Goal: Task Accomplishment & Management: Complete application form

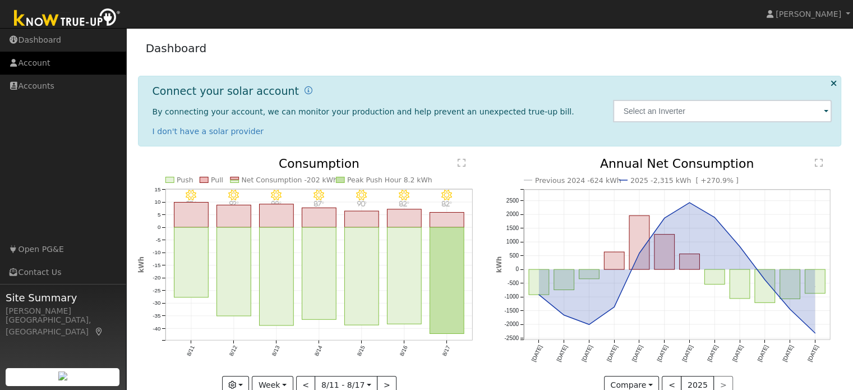
click at [54, 67] on link "Account" at bounding box center [63, 63] width 126 height 23
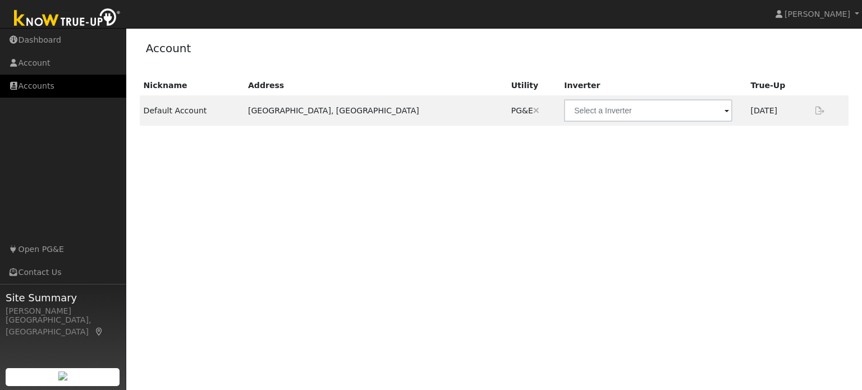
click at [54, 87] on link "Accounts" at bounding box center [63, 86] width 126 height 23
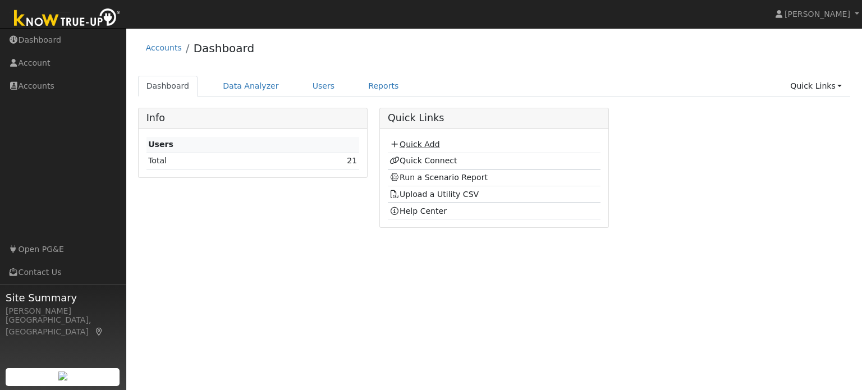
click at [433, 145] on link "Quick Add" at bounding box center [414, 144] width 50 height 9
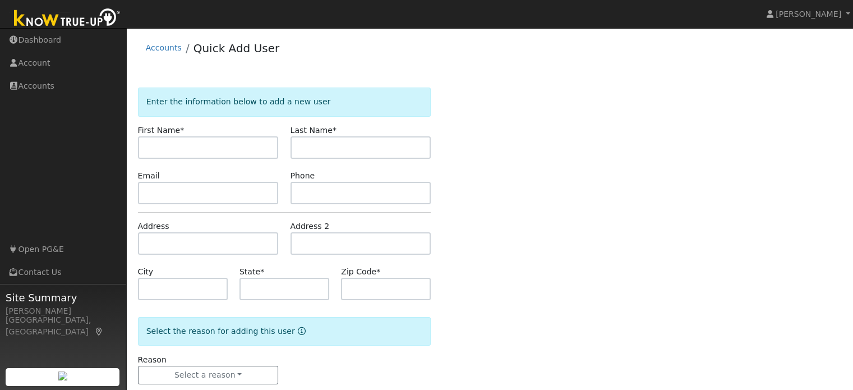
click at [223, 154] on input "text" at bounding box center [208, 147] width 141 height 22
type input "Aimee"
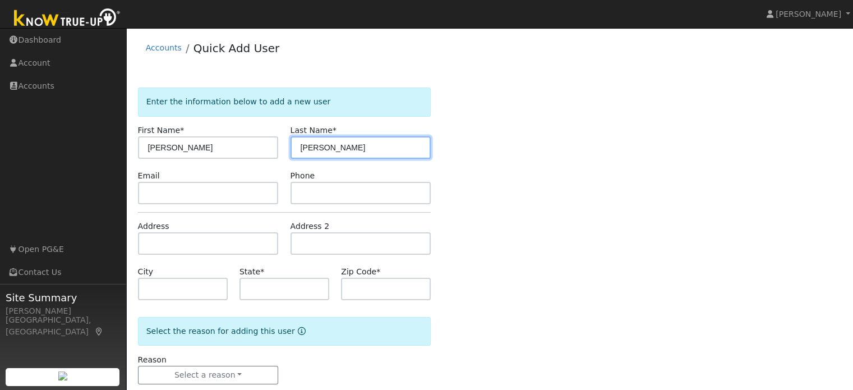
type input "Cambra"
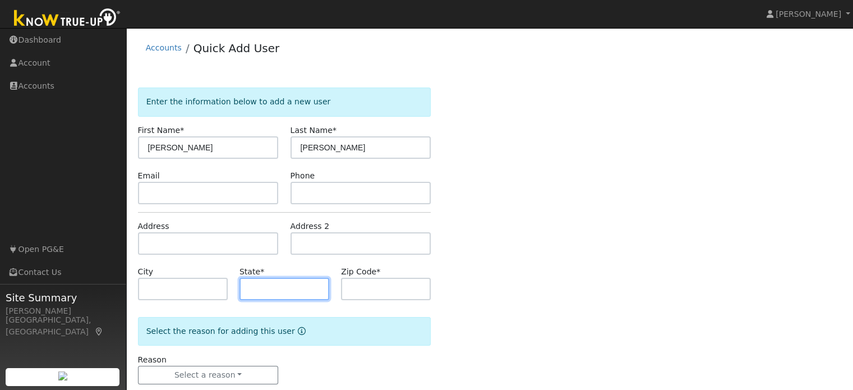
click at [278, 289] on input "text" at bounding box center [285, 289] width 90 height 22
type input "CA"
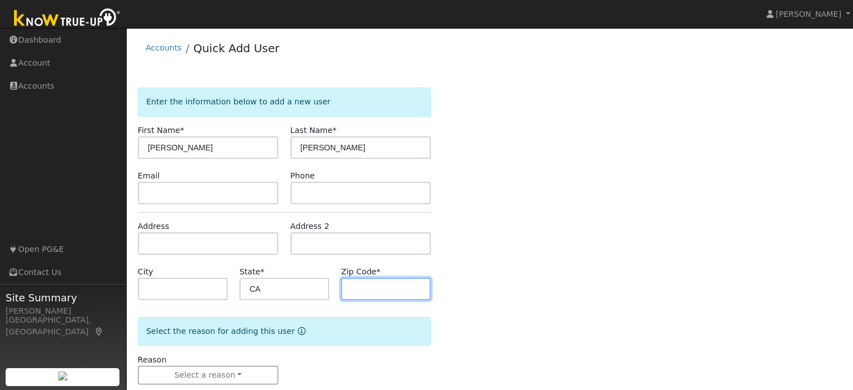
click at [364, 282] on input "text" at bounding box center [386, 289] width 90 height 22
click at [350, 287] on input "text" at bounding box center [386, 289] width 90 height 22
type input "95336"
click at [489, 238] on div "Enter the information below to add a new user First Name * Aimee Last Name * Ca…" at bounding box center [490, 247] width 704 height 319
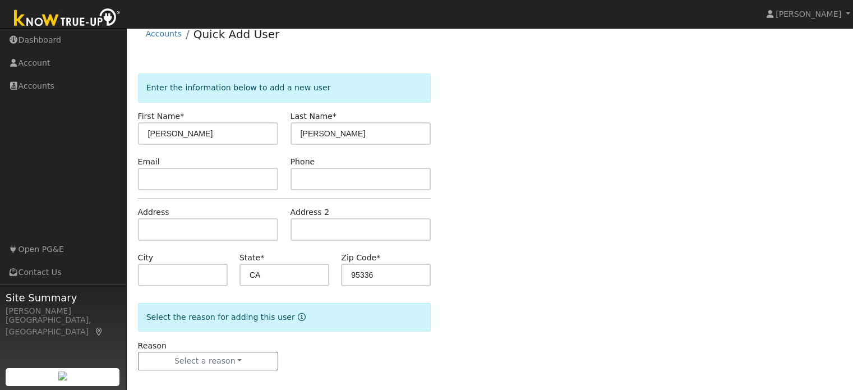
scroll to position [22, 0]
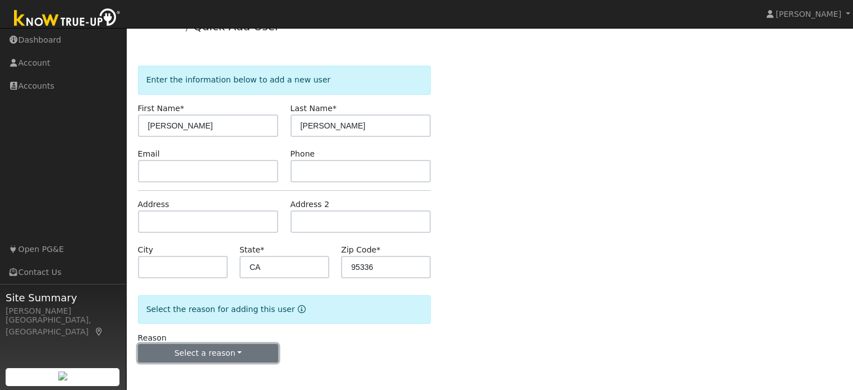
click at [252, 356] on button "Select a reason" at bounding box center [208, 353] width 141 height 19
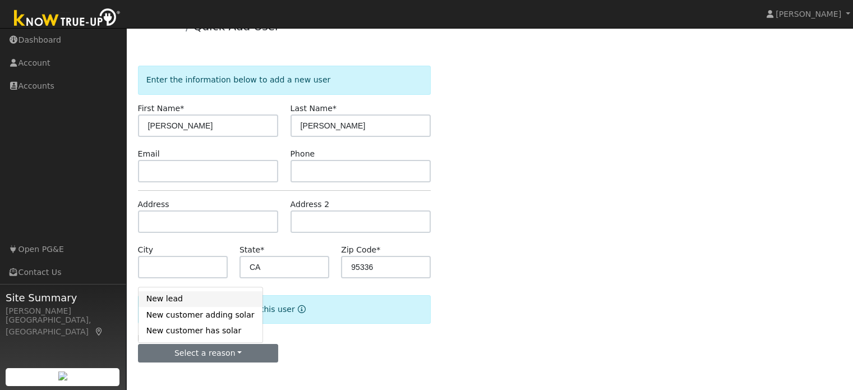
click at [196, 299] on link "New lead" at bounding box center [201, 299] width 124 height 16
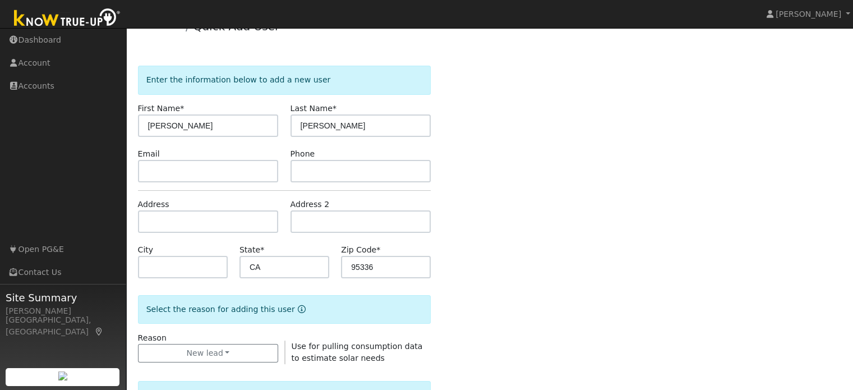
click at [471, 297] on div "Enter the information below to add a new user First Name * Aimee Last Name * Ca…" at bounding box center [490, 371] width 704 height 611
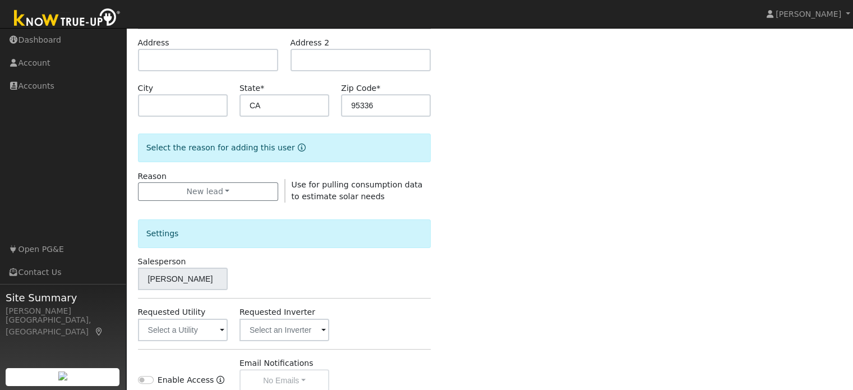
scroll to position [246, 0]
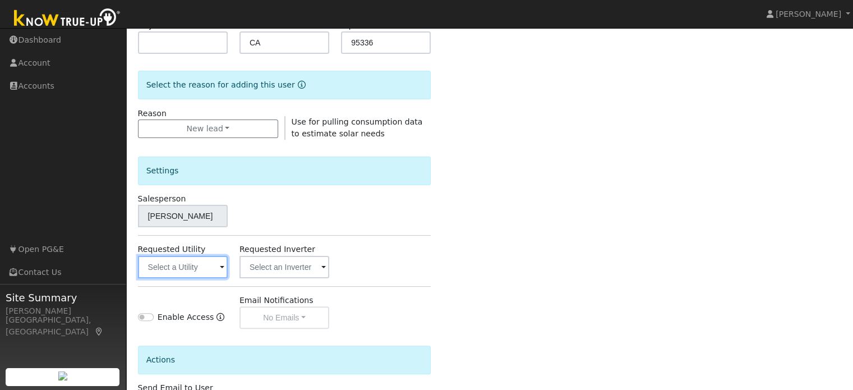
click at [200, 271] on input "text" at bounding box center [183, 267] width 90 height 22
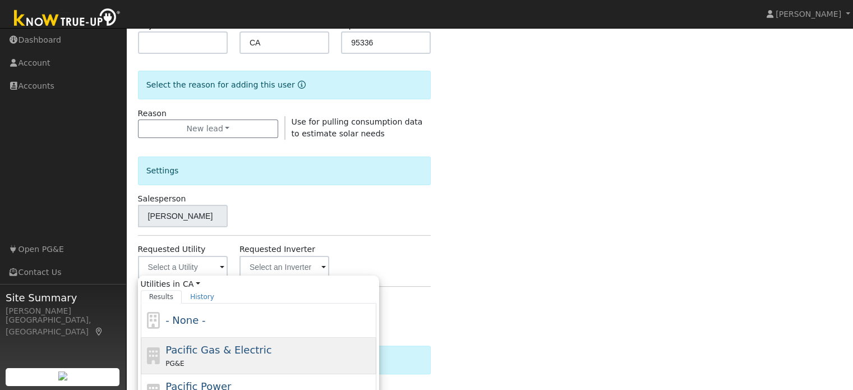
click at [233, 348] on span "Pacific Gas & Electric" at bounding box center [219, 350] width 106 height 12
type input "Pacific Gas & Electric"
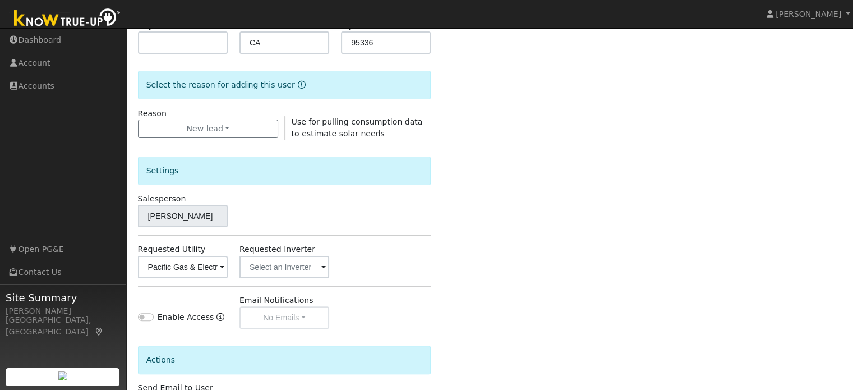
click at [397, 293] on div "Settings Salesperson Gina Gallegos Requested Utility Pacific Gas & Electric Req…" at bounding box center [284, 234] width 293 height 189
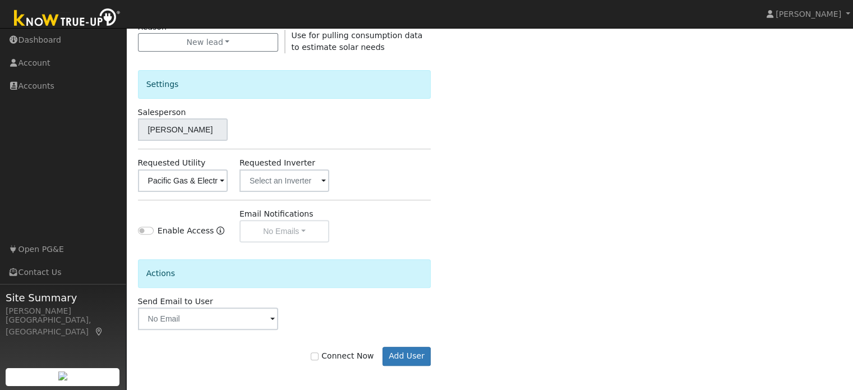
scroll to position [335, 0]
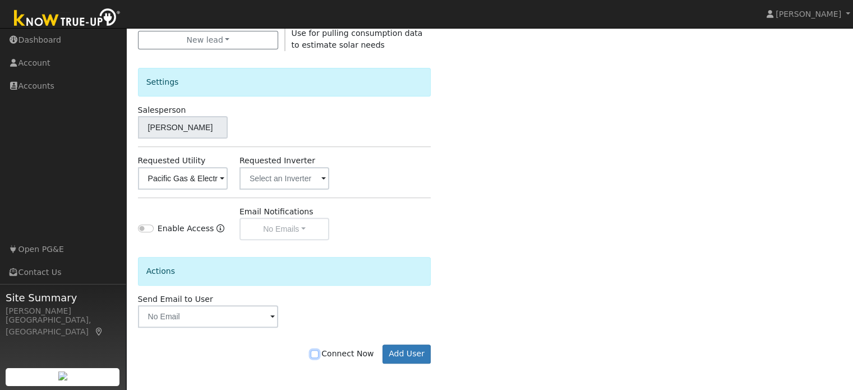
click at [319, 352] on input "Connect Now" at bounding box center [315, 354] width 8 height 8
checkbox input "true"
click at [410, 352] on button "Add User" at bounding box center [407, 354] width 49 height 19
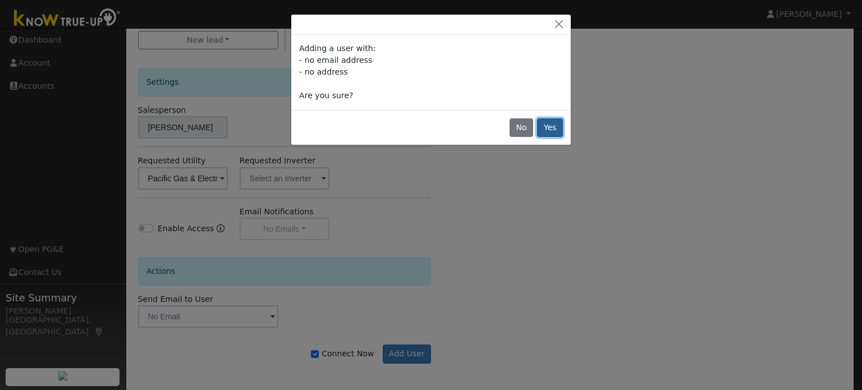
click at [554, 121] on button "Yes" at bounding box center [550, 127] width 26 height 19
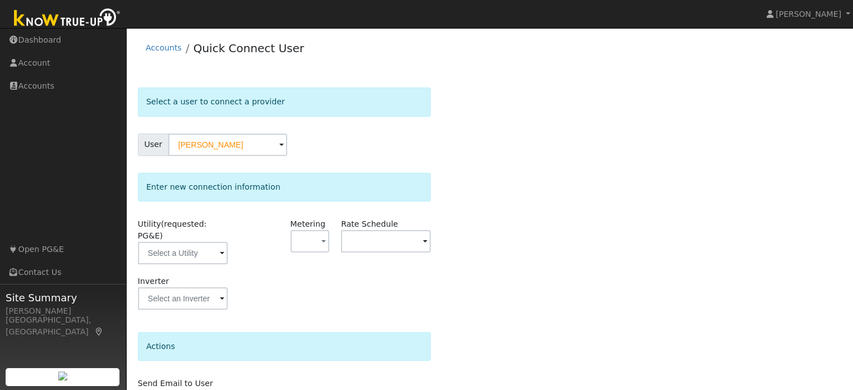
click at [432, 156] on div "Select a user to connect a provider User Aimee Cambra Account Default Account D…" at bounding box center [490, 271] width 704 height 366
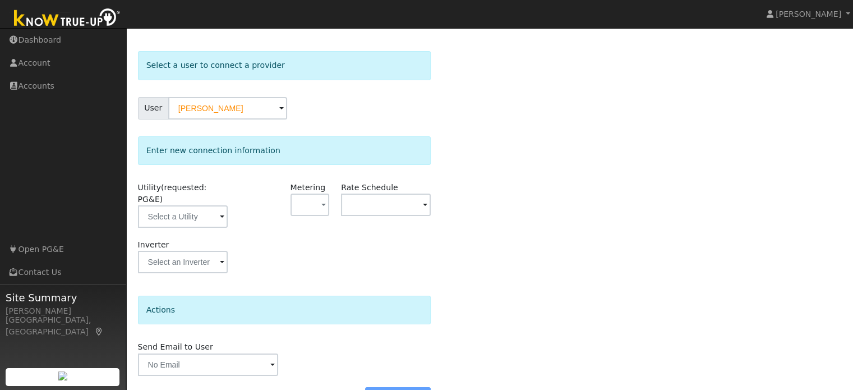
scroll to position [56, 0]
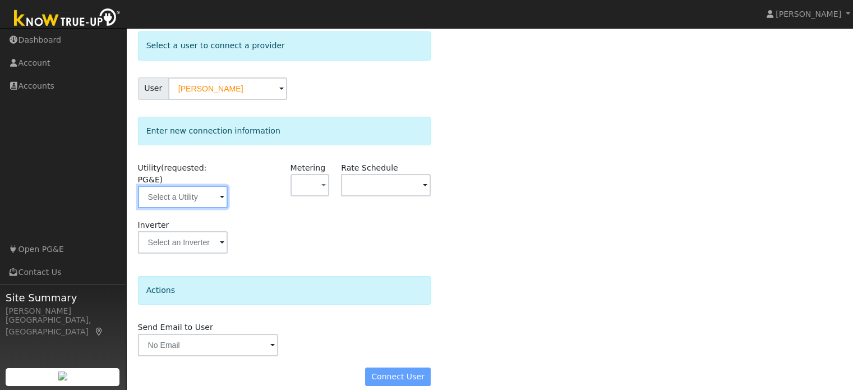
click at [216, 186] on input "text" at bounding box center [183, 197] width 90 height 22
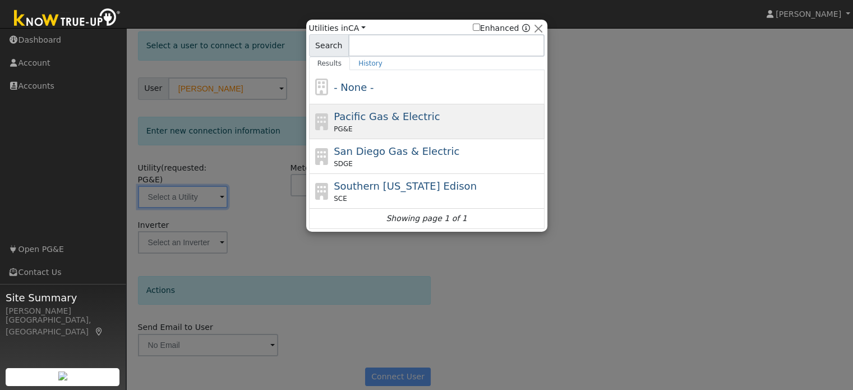
click at [375, 118] on span "Pacific Gas & Electric" at bounding box center [387, 117] width 106 height 12
type input "PG&E"
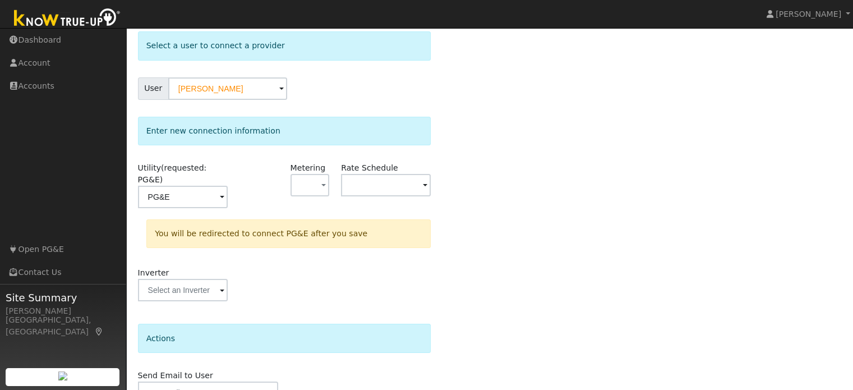
click at [0, 0] on div "Utility (requested: PG&E) PG&E Metering - None - NEM NBT Rate Schedule You will…" at bounding box center [0, 0] width 0 height 0
click at [270, 192] on div at bounding box center [258, 190] width 51 height 57
click at [281, 200] on div at bounding box center [258, 190] width 51 height 57
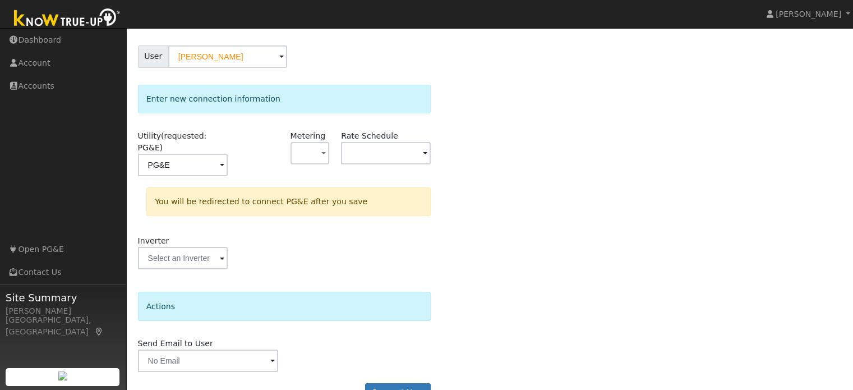
scroll to position [104, 0]
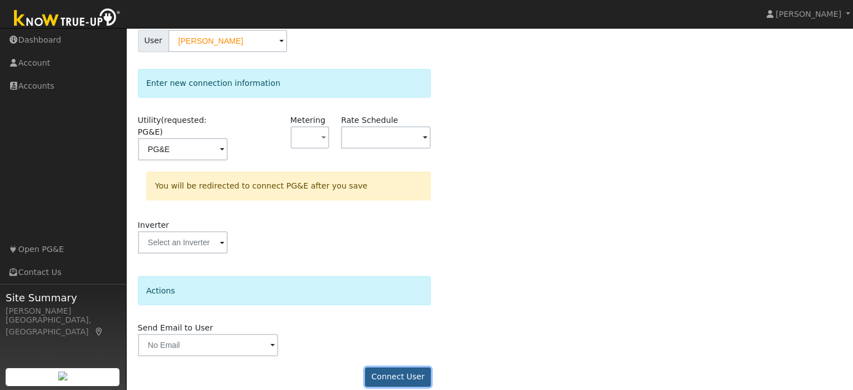
click at [397, 368] on button "Connect User" at bounding box center [398, 377] width 66 height 19
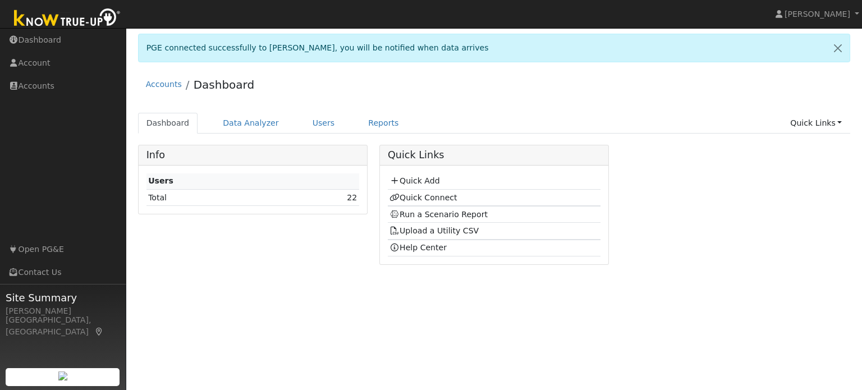
click at [277, 102] on div "Accounts Dashboard" at bounding box center [494, 87] width 713 height 34
click at [247, 126] on link "Data Analyzer" at bounding box center [250, 123] width 73 height 21
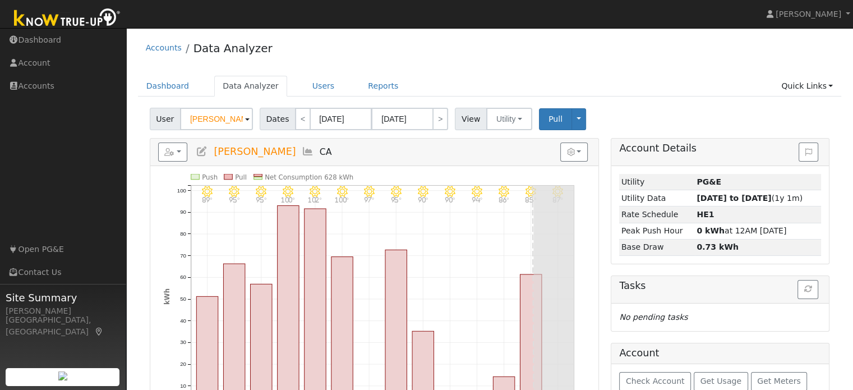
click at [245, 121] on span at bounding box center [247, 119] width 4 height 13
click at [222, 118] on input "[PERSON_NAME]" at bounding box center [216, 119] width 73 height 22
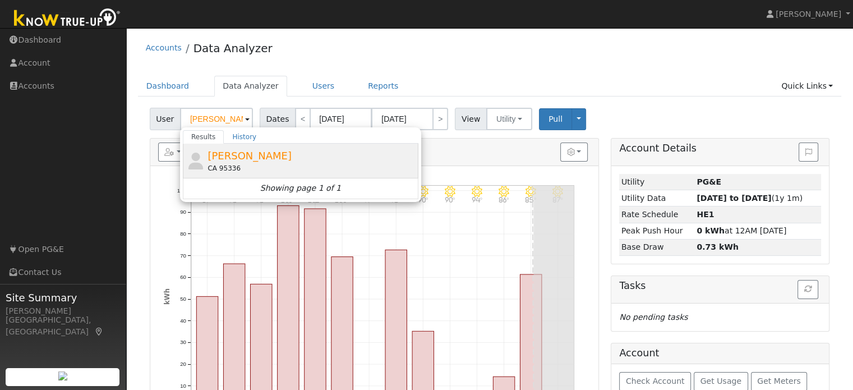
click at [234, 151] on span "[PERSON_NAME]" at bounding box center [250, 156] width 84 height 12
type input "[PERSON_NAME]"
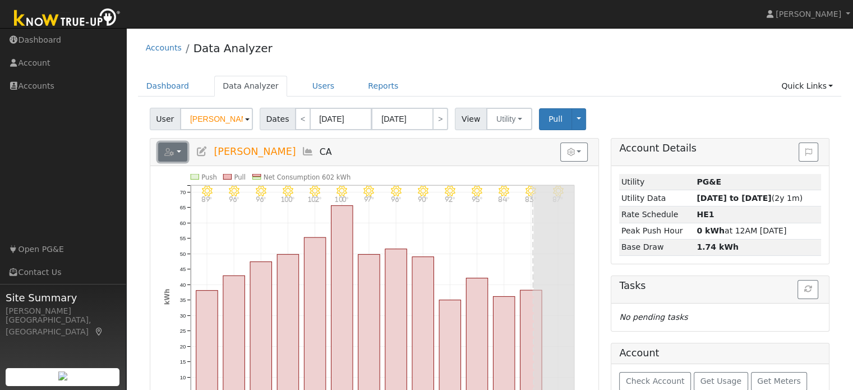
click at [178, 155] on button "button" at bounding box center [173, 152] width 30 height 19
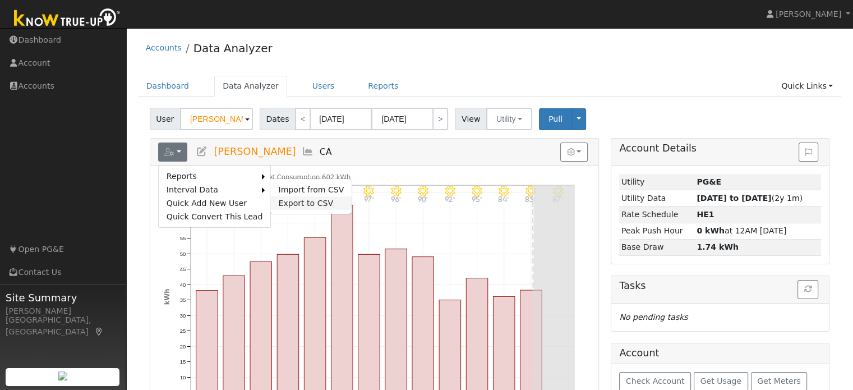
click at [290, 198] on link "Export to CSV" at bounding box center [310, 202] width 81 height 13
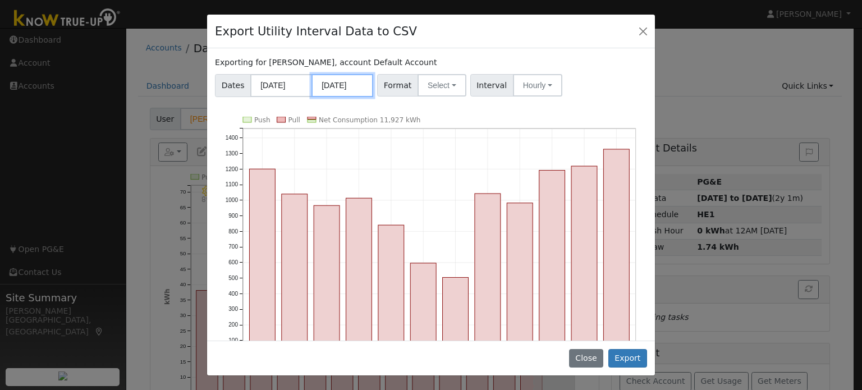
click at [346, 84] on input "[DATE]" at bounding box center [342, 85] width 62 height 23
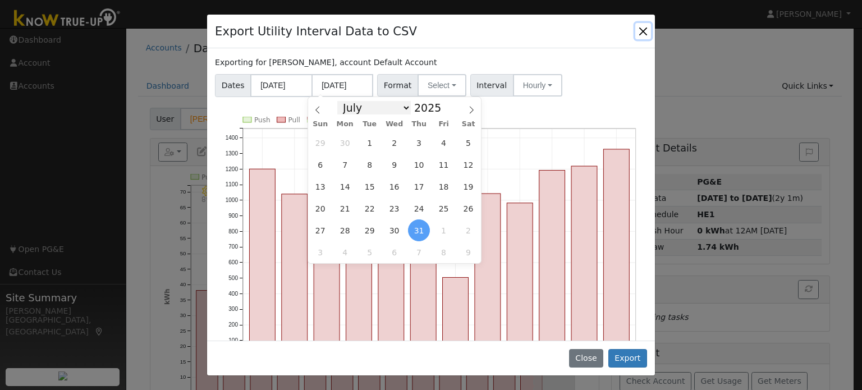
click at [406, 108] on select "January February March April May June July August September October November De…" at bounding box center [374, 107] width 74 height 13
select select "7"
click at [346, 101] on select "January February March April May June July August September October November De…" at bounding box center [374, 107] width 74 height 13
click at [469, 185] on span "16" at bounding box center [468, 187] width 22 height 22
type input "[DATE]"
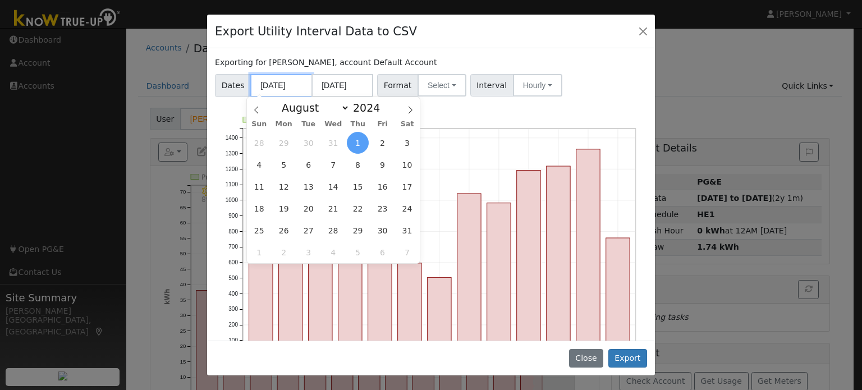
click at [278, 89] on input "[DATE]" at bounding box center [281, 85] width 62 height 23
click at [382, 183] on span "16" at bounding box center [382, 187] width 22 height 22
type input "[DATE]"
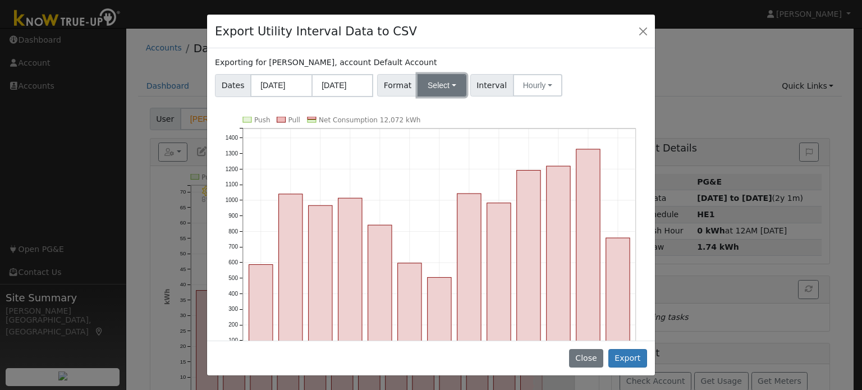
click at [452, 87] on button "Select" at bounding box center [441, 85] width 49 height 22
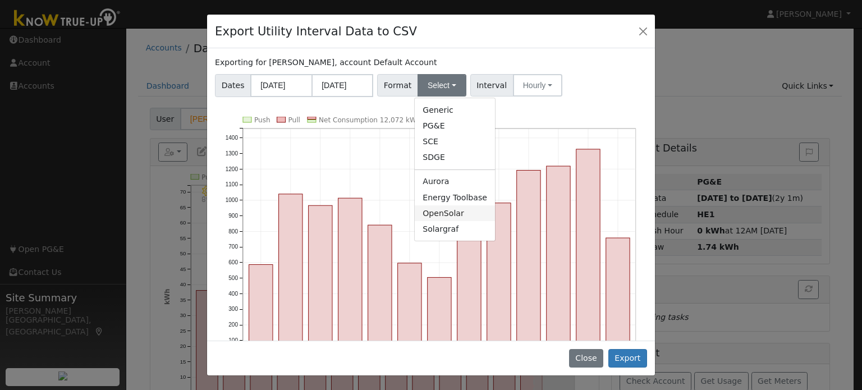
click at [459, 216] on link "OpenSolar" at bounding box center [455, 213] width 80 height 16
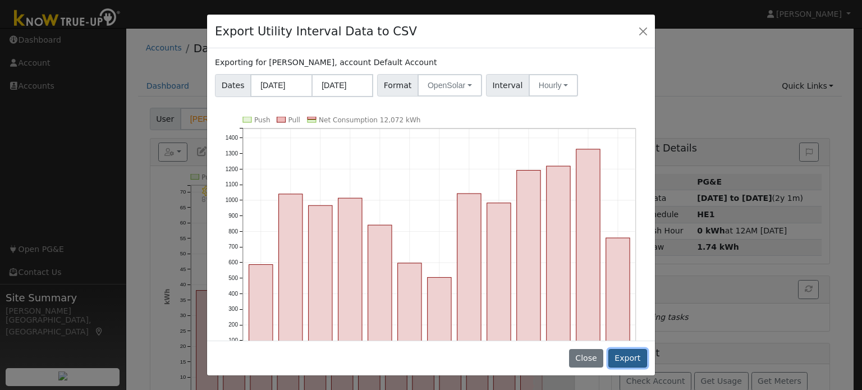
click at [632, 359] on button "Export" at bounding box center [627, 358] width 39 height 19
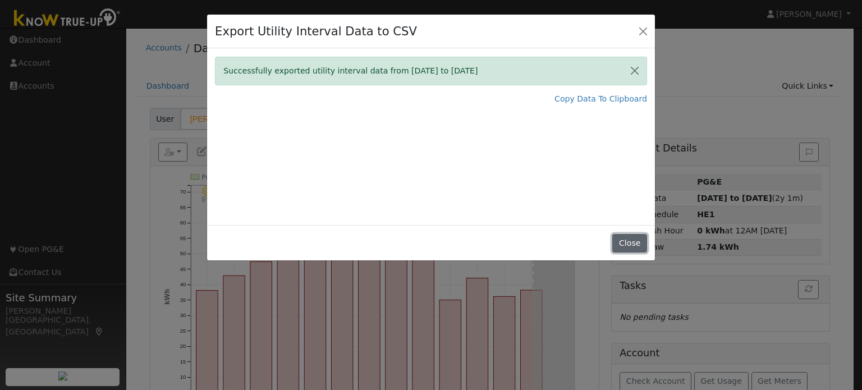
click at [633, 246] on button "Close" at bounding box center [629, 243] width 34 height 19
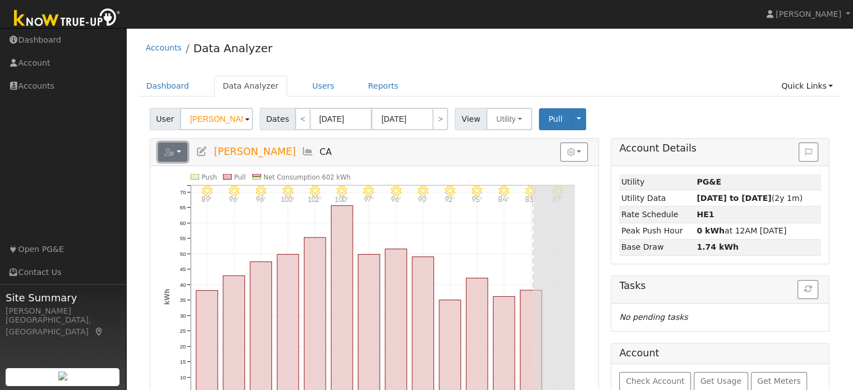
click at [171, 159] on button "button" at bounding box center [173, 152] width 30 height 19
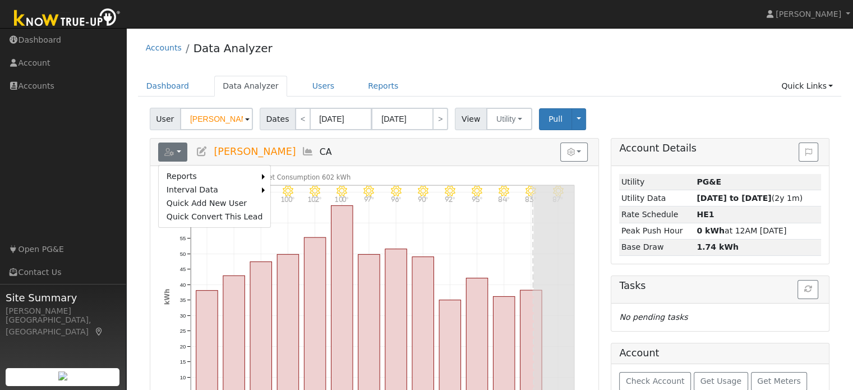
click at [389, 149] on h5 "Reports Scenario Health Check Energy Audit Account Timeline User Audit Trail In…" at bounding box center [374, 152] width 433 height 19
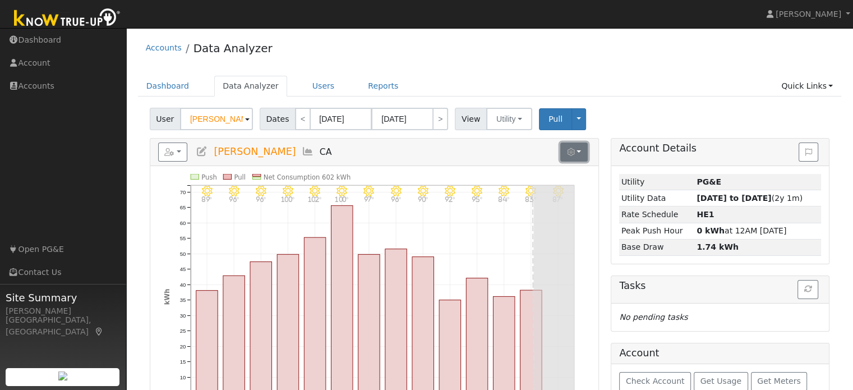
click at [579, 152] on button "button" at bounding box center [574, 152] width 27 height 19
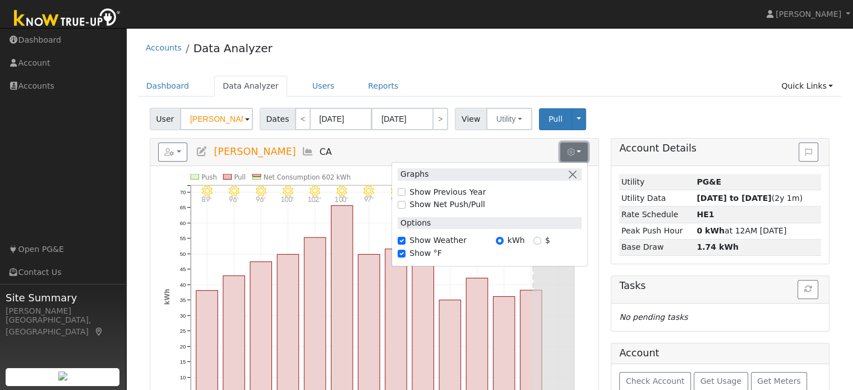
click at [579, 152] on button "button" at bounding box center [574, 152] width 27 height 19
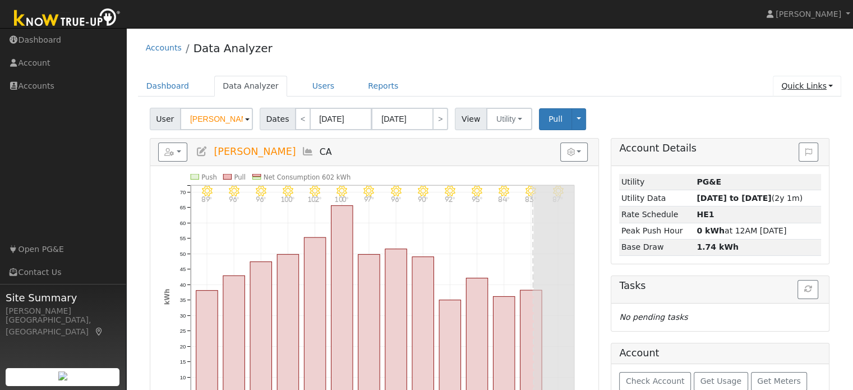
click at [828, 91] on link "Quick Links" at bounding box center [807, 86] width 68 height 21
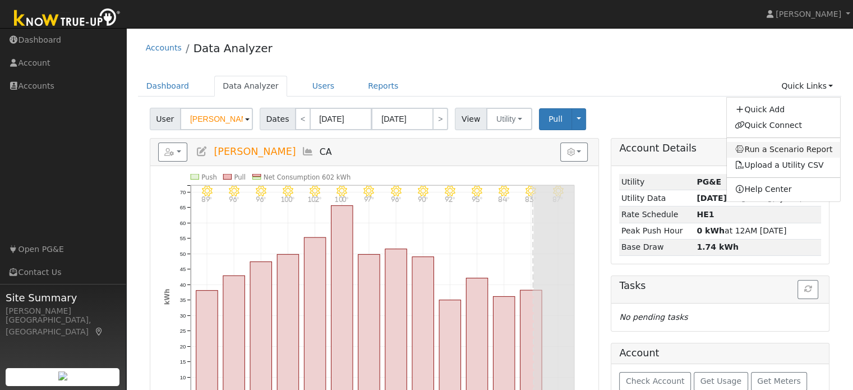
click at [773, 149] on link "Run a Scenario Report" at bounding box center [784, 150] width 114 height 16
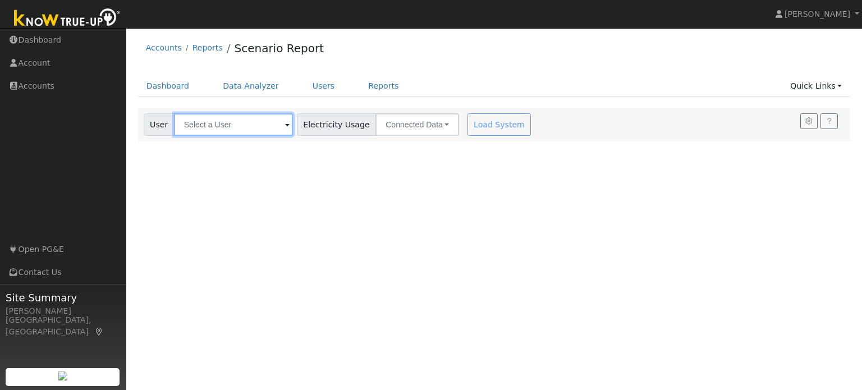
click at [256, 119] on input "text" at bounding box center [233, 124] width 119 height 22
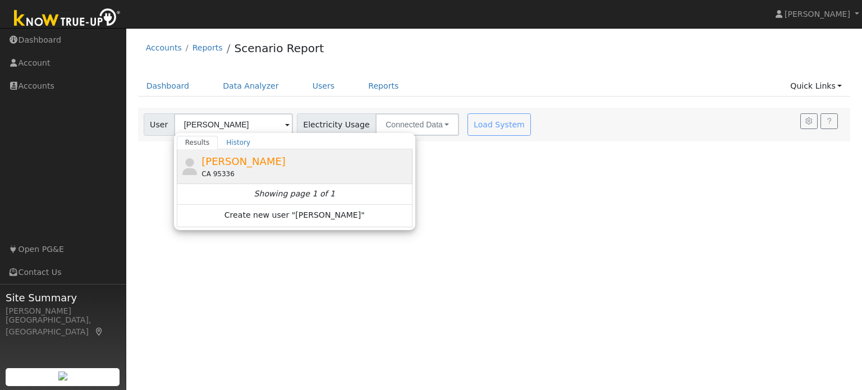
click at [263, 166] on span "[PERSON_NAME]" at bounding box center [243, 161] width 84 height 12
type input "[PERSON_NAME]"
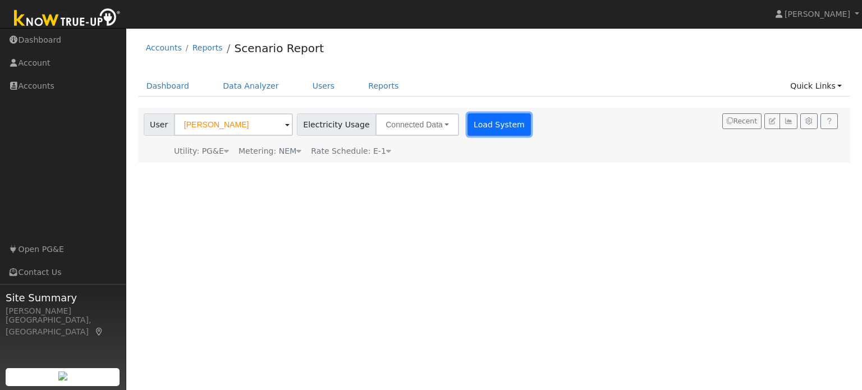
click at [473, 130] on button "Load System" at bounding box center [499, 124] width 64 height 22
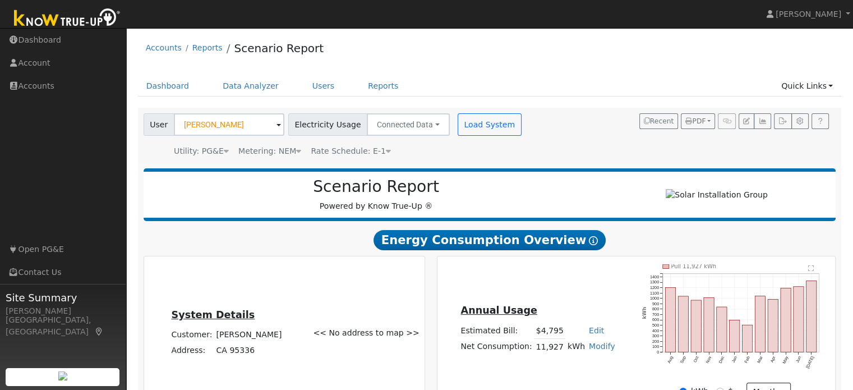
click at [554, 134] on div "User Aimee Cambra Account Default Account Default Account CA 95336 Primary Acco…" at bounding box center [487, 133] width 693 height 48
click at [563, 134] on div "User Aimee Cambra Account Default Account Default Account CA 95336 Primary Acco…" at bounding box center [487, 133] width 693 height 48
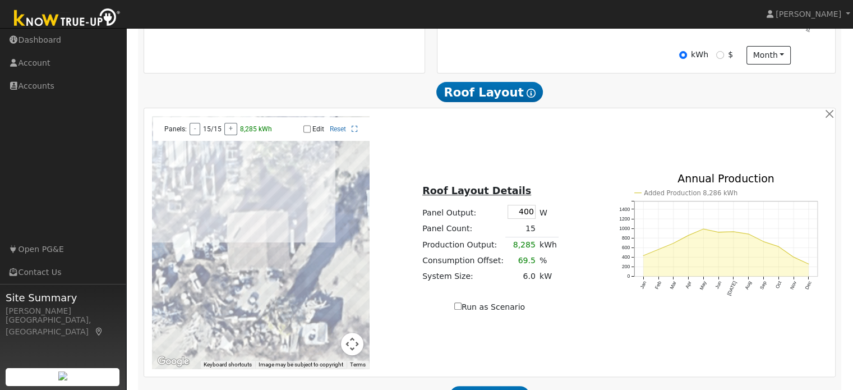
scroll to position [466, 0]
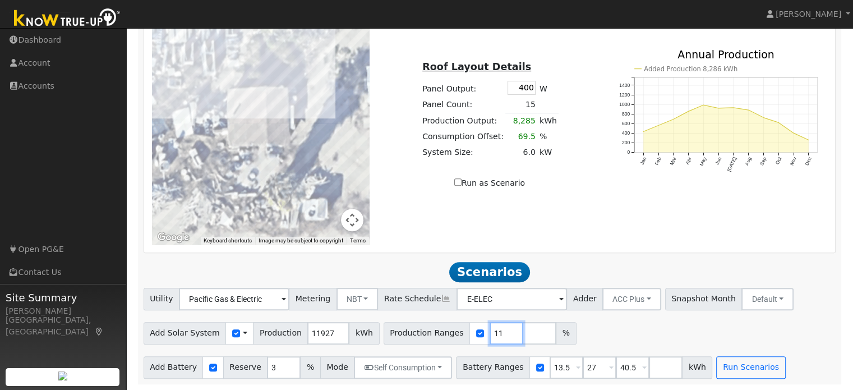
click at [490, 329] on input "11" at bounding box center [507, 333] width 34 height 22
click at [490, 334] on input "11" at bounding box center [507, 333] width 34 height 22
drag, startPoint x: 485, startPoint y: 334, endPoint x: 471, endPoint y: 336, distance: 14.1
click at [490, 336] on input "11" at bounding box center [507, 333] width 34 height 22
type input "130"
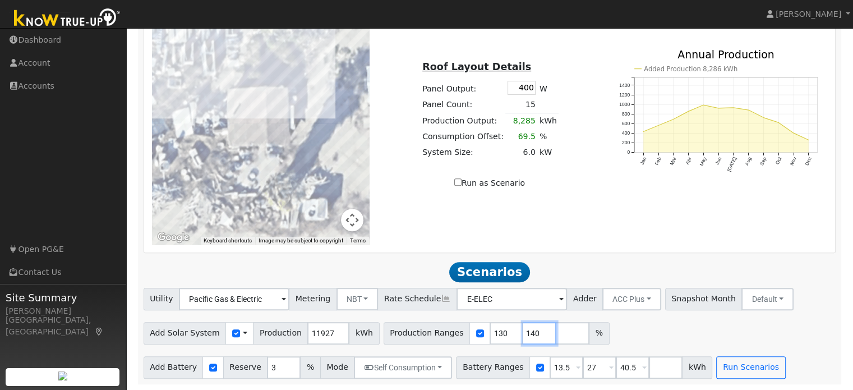
type input "140"
type input "150"
click at [490, 336] on input "130" at bounding box center [507, 333] width 34 height 22
type input "140"
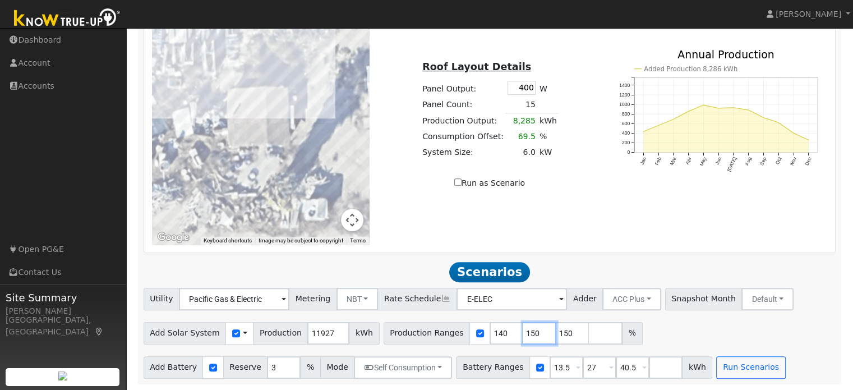
type input "150"
type input "160"
drag, startPoint x: 549, startPoint y: 368, endPoint x: 528, endPoint y: 371, distance: 20.9
click at [550, 371] on input "13.5" at bounding box center [567, 367] width 34 height 22
type input "10"
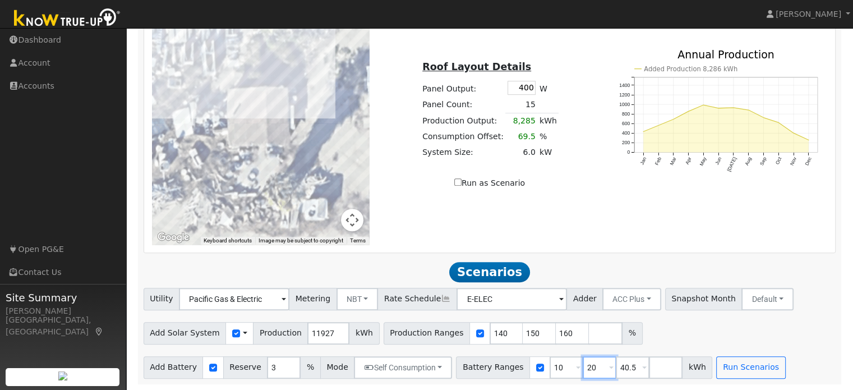
type input "20"
type input "30"
click at [729, 374] on button "Run Scenarios" at bounding box center [751, 367] width 69 height 22
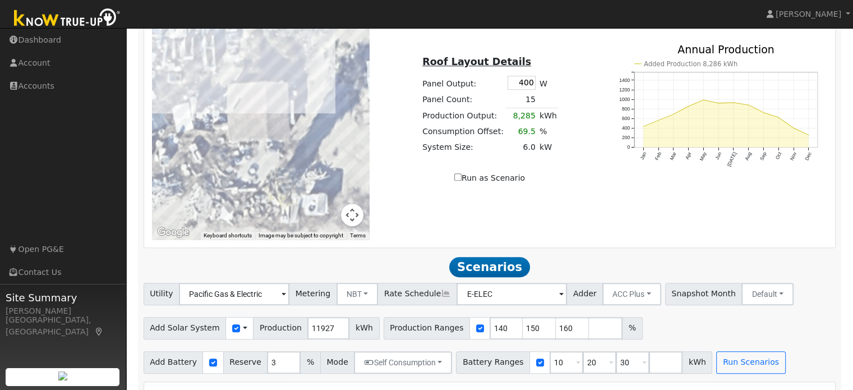
scroll to position [693, 0]
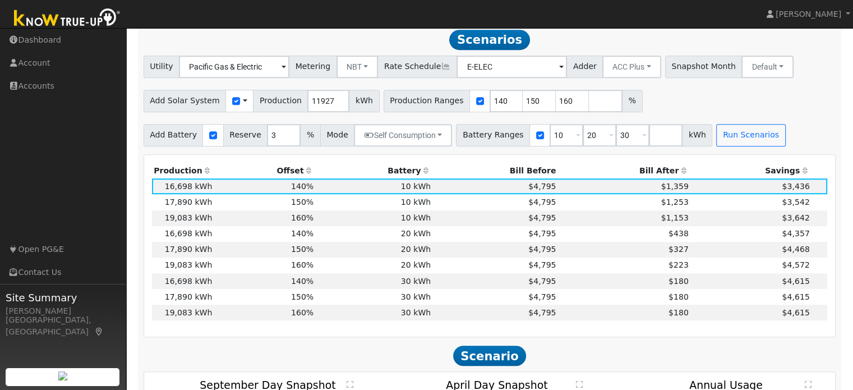
click at [645, 175] on th "Bill After" at bounding box center [624, 171] width 132 height 16
